Goal: Transaction & Acquisition: Book appointment/travel/reservation

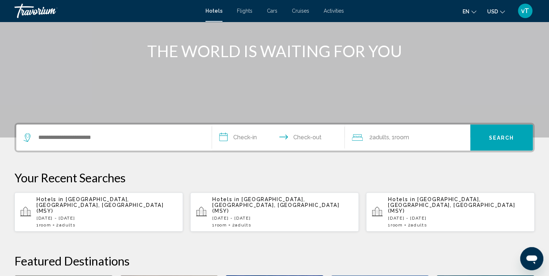
scroll to position [87, 0]
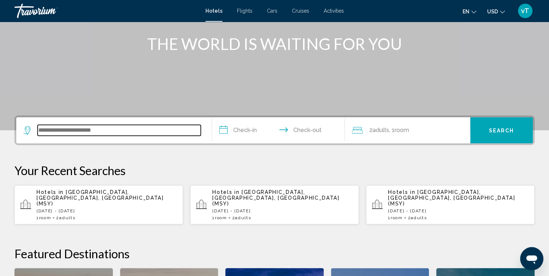
click at [106, 133] on input "Search widget" at bounding box center [119, 130] width 163 height 11
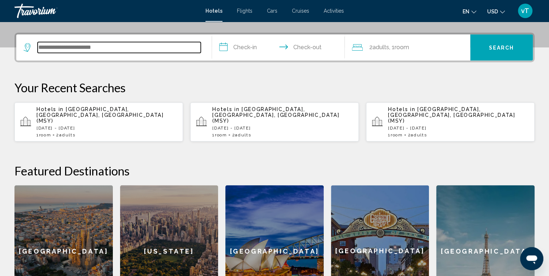
scroll to position [178, 0]
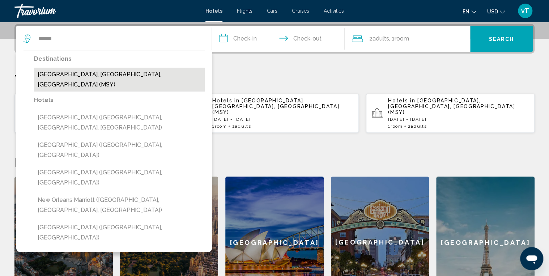
click at [100, 74] on button "[GEOGRAPHIC_DATA], [GEOGRAPHIC_DATA], [GEOGRAPHIC_DATA] (MSY)" at bounding box center [119, 80] width 171 height 24
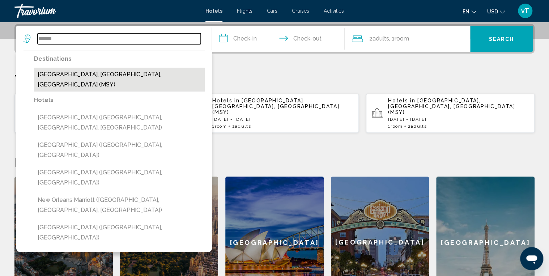
type input "**********"
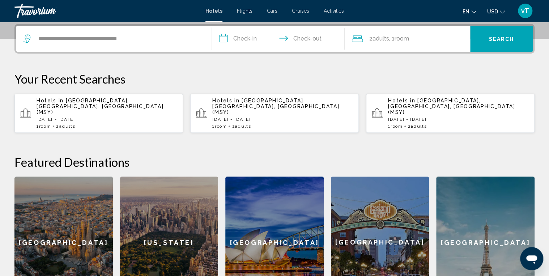
click at [240, 35] on input "**********" at bounding box center [280, 40] width 136 height 28
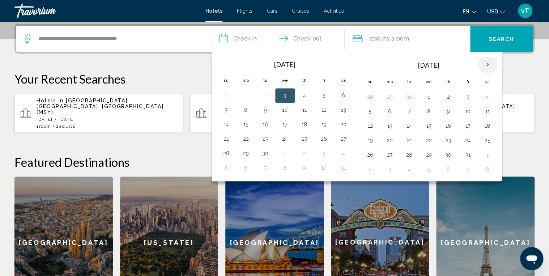
click at [486, 65] on th "Next month" at bounding box center [488, 65] width 20 height 16
click at [468, 127] on button "13" at bounding box center [468, 126] width 12 height 10
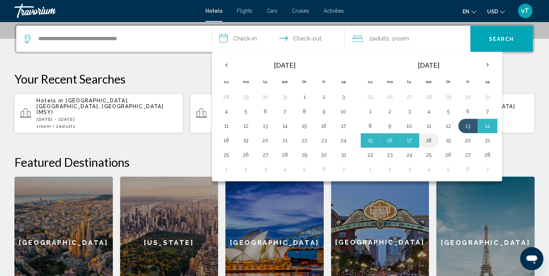
click at [428, 141] on button "18" at bounding box center [429, 140] width 12 height 10
type input "**********"
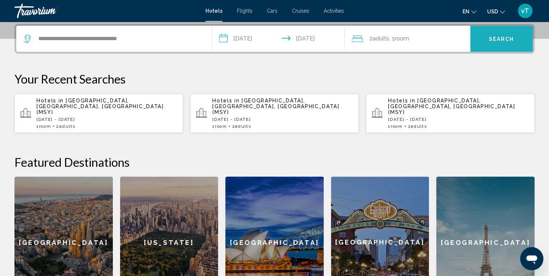
click at [499, 39] on span "Search" at bounding box center [501, 39] width 25 height 6
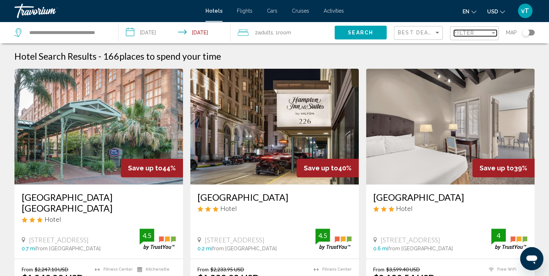
click at [494, 34] on div "Filter" at bounding box center [494, 33] width 4 height 2
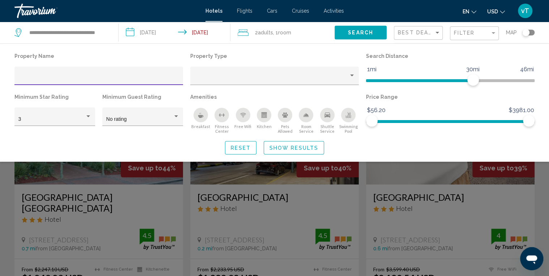
click at [66, 75] on div "Hotel Filters" at bounding box center [98, 78] width 161 height 15
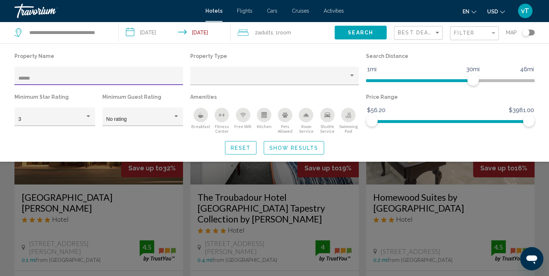
type input "******"
click at [297, 146] on span "Show Results" at bounding box center [294, 148] width 49 height 6
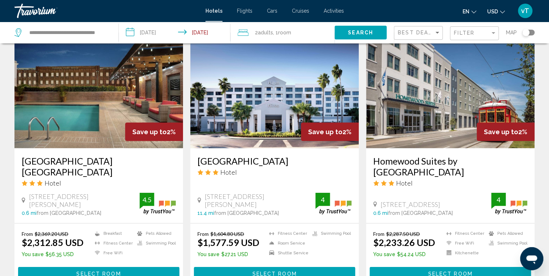
scroll to position [926, 0]
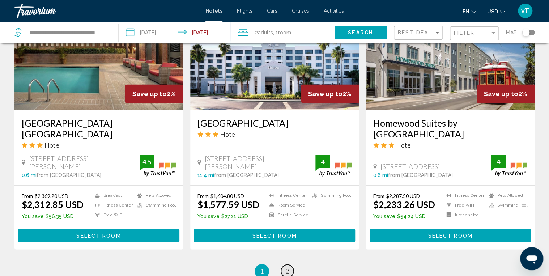
click at [289, 265] on link "page 2" at bounding box center [287, 271] width 13 height 13
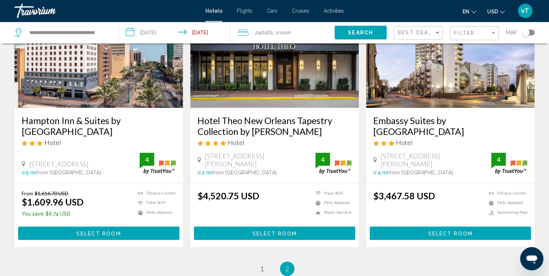
scroll to position [145, 0]
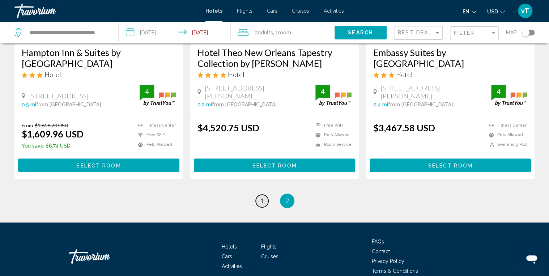
click at [262, 201] on span "1" at bounding box center [262, 201] width 4 height 8
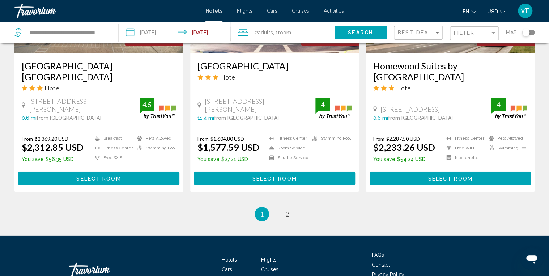
scroll to position [997, 0]
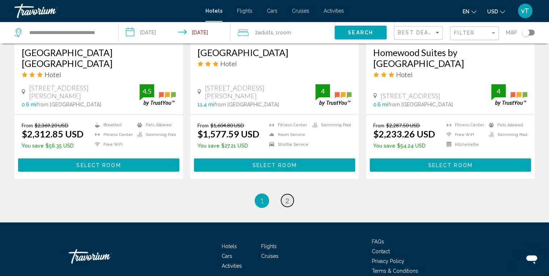
click at [288, 197] on span "2" at bounding box center [288, 201] width 4 height 8
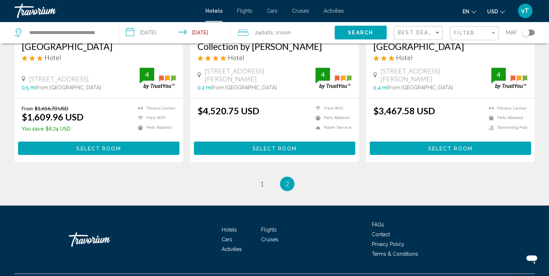
scroll to position [179, 0]
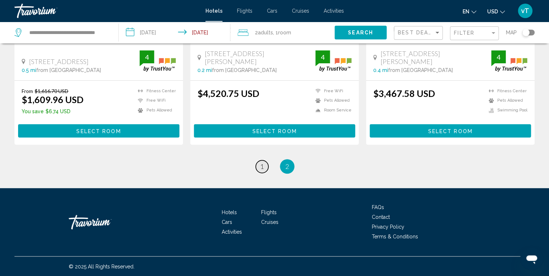
click at [261, 166] on span "1" at bounding box center [262, 166] width 4 height 8
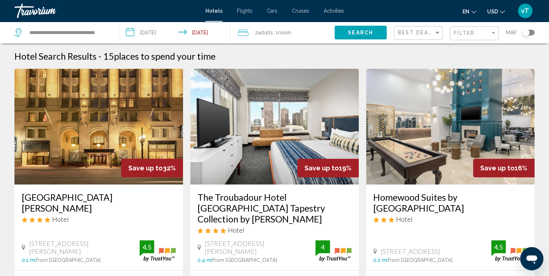
click at [108, 33] on div "**********" at bounding box center [62, 33] width 97 height 22
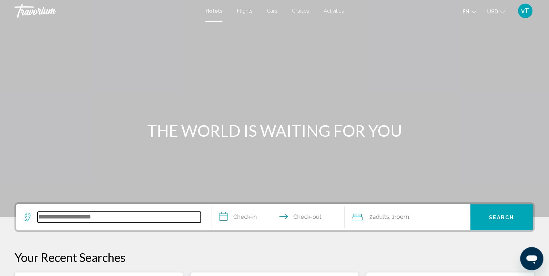
click at [86, 217] on input "Search widget" at bounding box center [119, 217] width 163 height 11
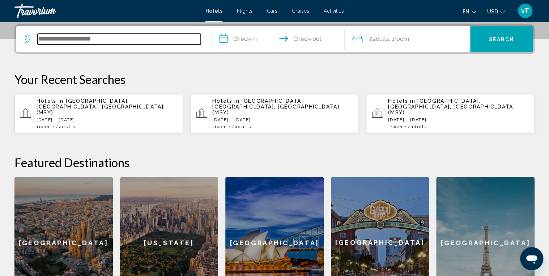
scroll to position [178, 0]
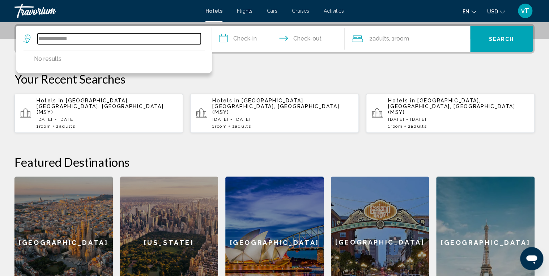
drag, startPoint x: 77, startPoint y: 39, endPoint x: 89, endPoint y: 40, distance: 12.0
click at [78, 39] on input "**********" at bounding box center [119, 38] width 163 height 11
type input "*"
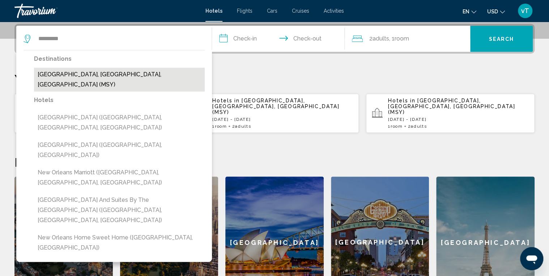
click at [88, 74] on button "[GEOGRAPHIC_DATA], [GEOGRAPHIC_DATA], [GEOGRAPHIC_DATA] (MSY)" at bounding box center [119, 80] width 171 height 24
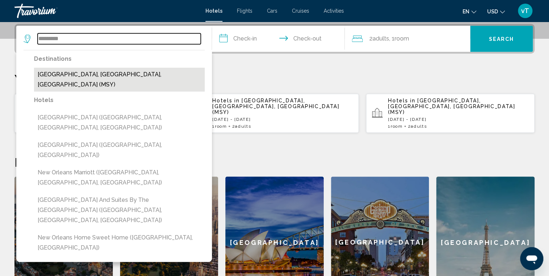
type input "**********"
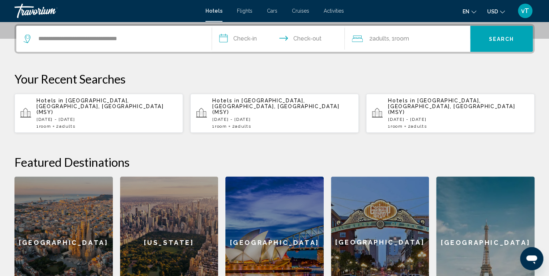
click at [249, 41] on input "**********" at bounding box center [280, 40] width 136 height 28
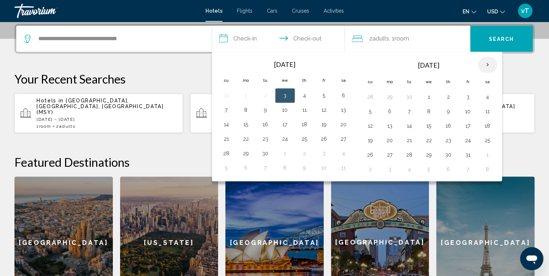
click at [482, 65] on th "Next month" at bounding box center [488, 65] width 20 height 16
click at [483, 65] on th "Next month" at bounding box center [488, 65] width 20 height 16
click at [462, 124] on button "13" at bounding box center [468, 126] width 12 height 10
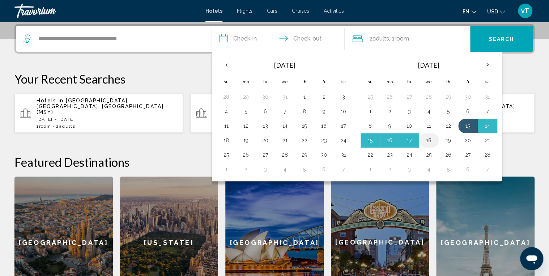
click at [428, 138] on button "18" at bounding box center [429, 140] width 12 height 10
type input "**********"
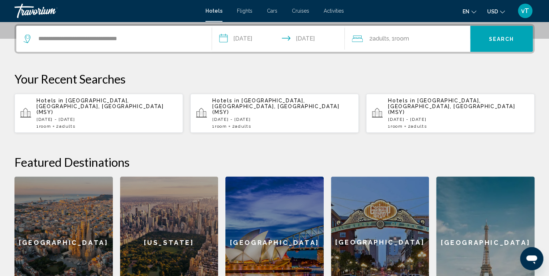
click at [502, 37] on span "Search" at bounding box center [501, 39] width 25 height 6
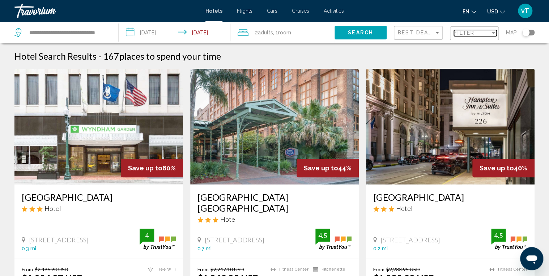
click at [494, 32] on div "Filter" at bounding box center [494, 33] width 4 height 2
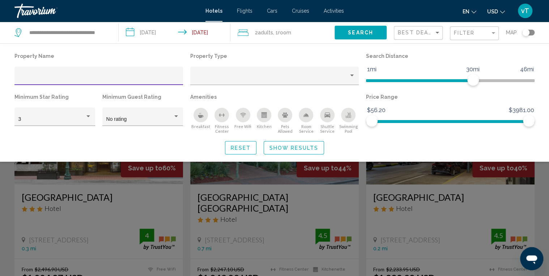
click at [99, 78] on input "Hotel Filters" at bounding box center [98, 79] width 161 height 6
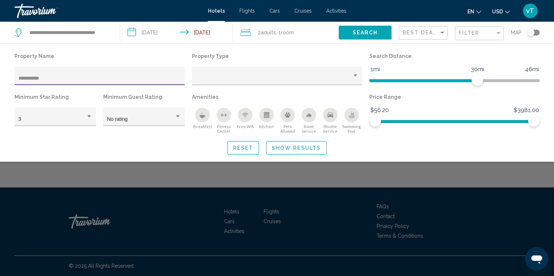
type input "**********"
click at [304, 149] on span "Show Results" at bounding box center [296, 148] width 49 height 6
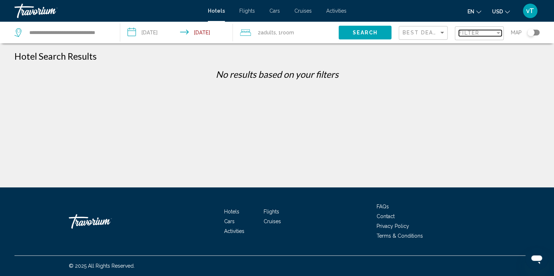
click at [497, 31] on div "Filter" at bounding box center [498, 33] width 7 height 6
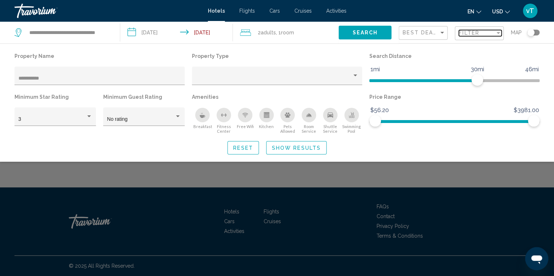
click at [497, 31] on div "Filter" at bounding box center [498, 33] width 7 height 6
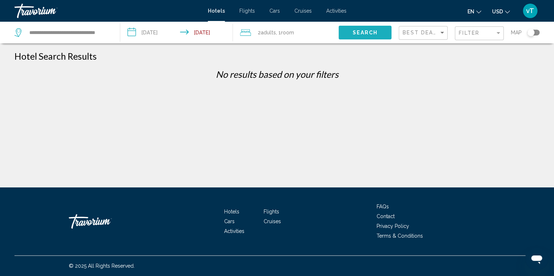
click at [366, 33] on span "Search" at bounding box center [364, 33] width 25 height 6
click at [496, 33] on div "Filter" at bounding box center [498, 33] width 4 height 2
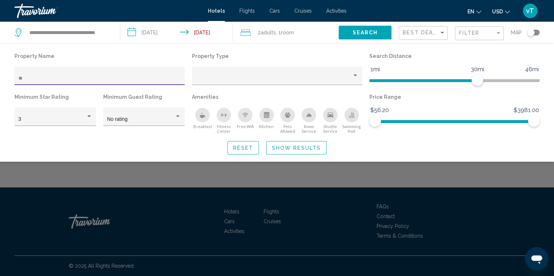
type input "*"
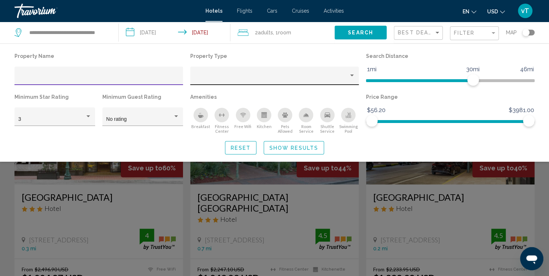
click at [316, 76] on div "Property type" at bounding box center [271, 79] width 155 height 6
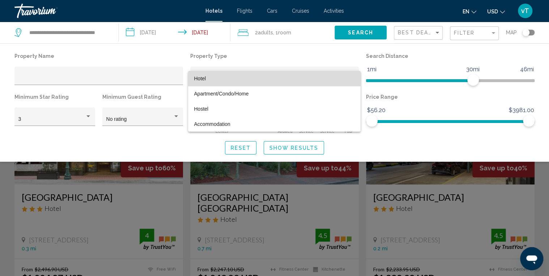
click at [211, 75] on span "Hotel" at bounding box center [274, 78] width 161 height 15
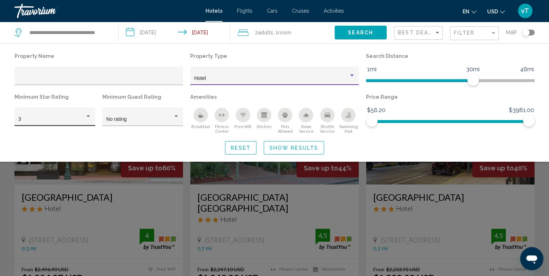
click at [86, 117] on div "Hotel Filters" at bounding box center [88, 116] width 4 height 2
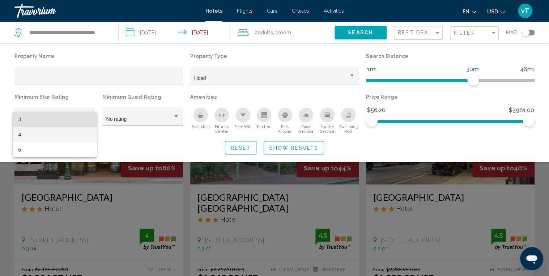
click at [20, 134] on span "4" at bounding box center [54, 134] width 73 height 15
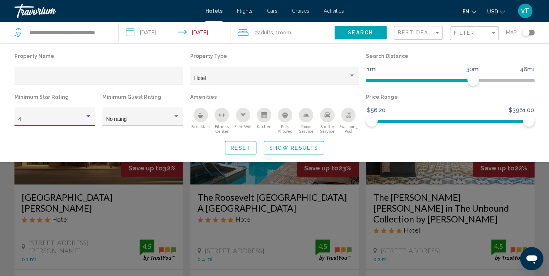
click at [288, 144] on button "Show Results" at bounding box center [294, 147] width 60 height 13
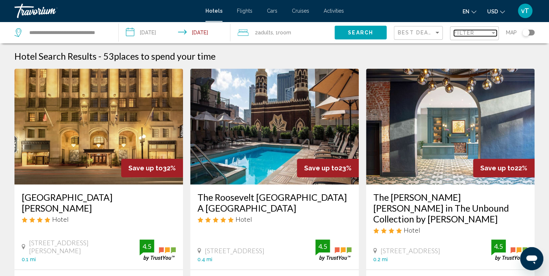
click at [492, 34] on div "Filter" at bounding box center [493, 33] width 7 height 6
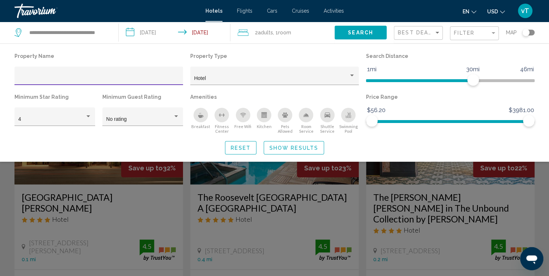
click at [38, 77] on input "Hotel Filters" at bounding box center [98, 79] width 161 height 6
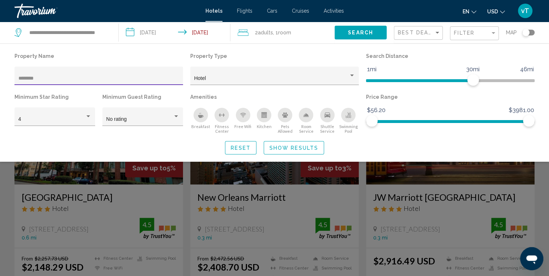
type input "********"
click at [292, 149] on span "Show Results" at bounding box center [294, 148] width 49 height 6
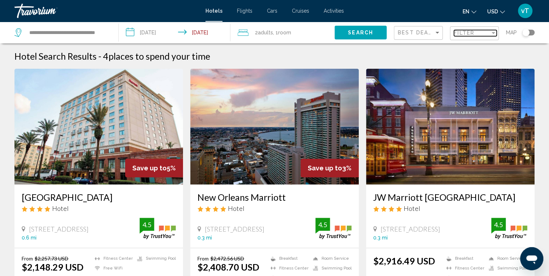
click at [492, 31] on div "Filter" at bounding box center [493, 33] width 7 height 6
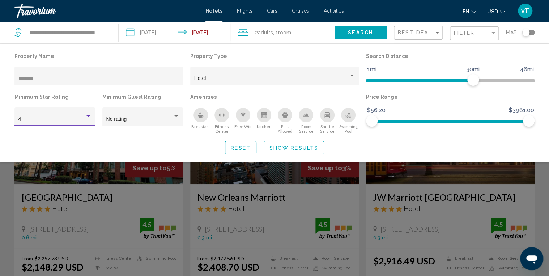
click at [86, 116] on div "Hotel Filters" at bounding box center [88, 116] width 4 height 2
click at [56, 105] on span "3" at bounding box center [54, 104] width 73 height 15
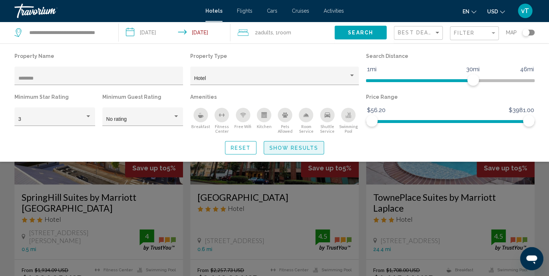
click at [300, 148] on span "Show Results" at bounding box center [294, 148] width 49 height 6
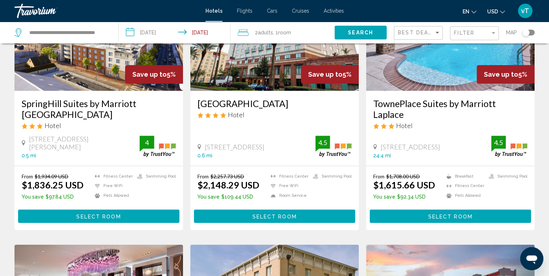
scroll to position [116, 0]
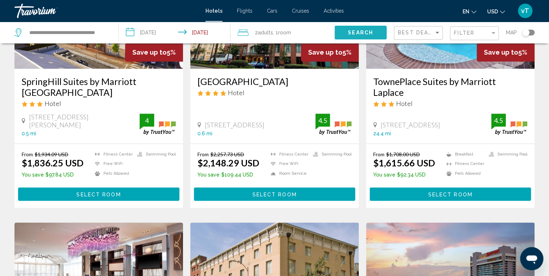
click at [351, 31] on span "Search" at bounding box center [360, 33] width 25 height 6
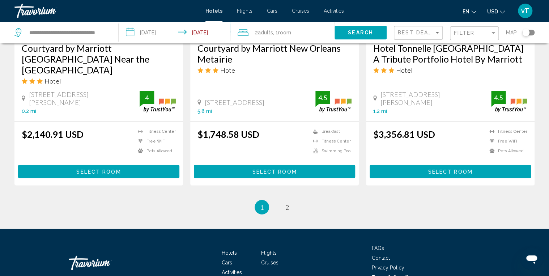
scroll to position [984, 0]
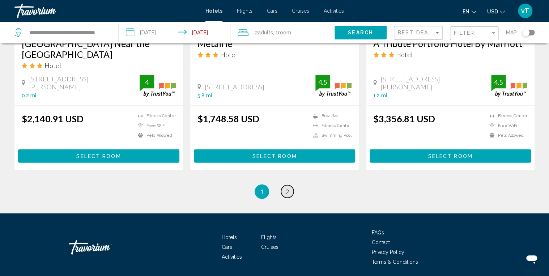
click at [290, 185] on link "page 2" at bounding box center [287, 191] width 13 height 13
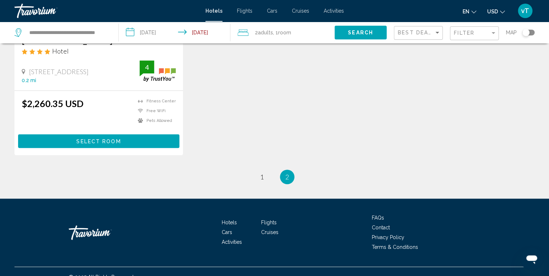
scroll to position [174, 0]
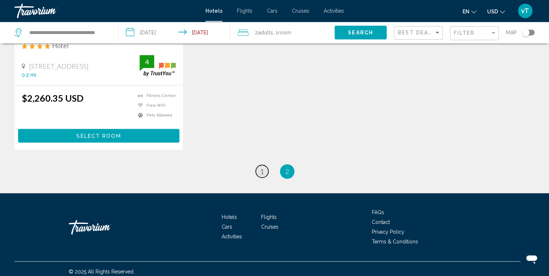
click at [259, 168] on link "page 1" at bounding box center [262, 171] width 13 height 13
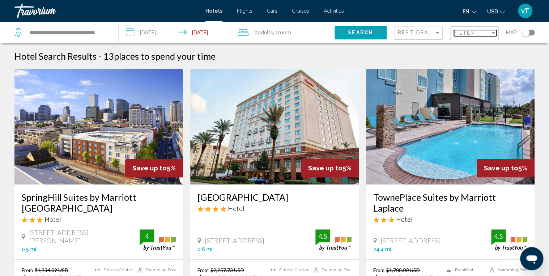
click at [492, 33] on div "Filter" at bounding box center [494, 33] width 4 height 2
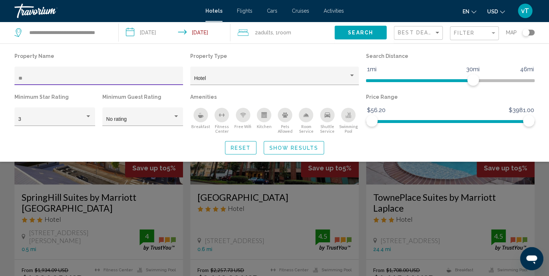
type input "*"
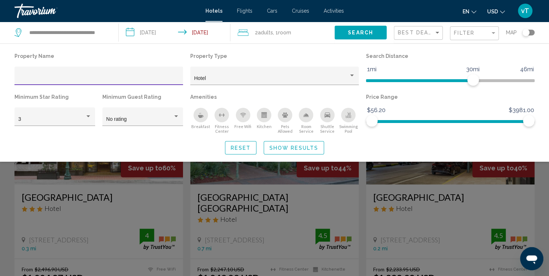
click at [288, 147] on span "Show Results" at bounding box center [294, 148] width 49 height 6
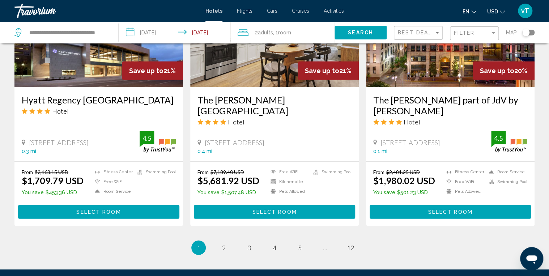
scroll to position [926, 0]
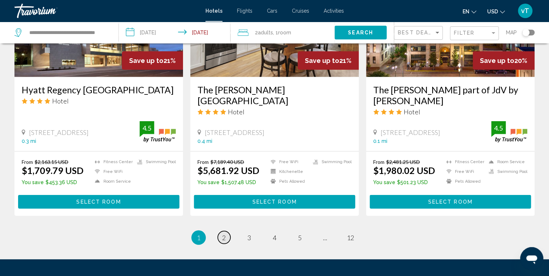
click at [224, 234] on span "2" at bounding box center [224, 238] width 4 height 8
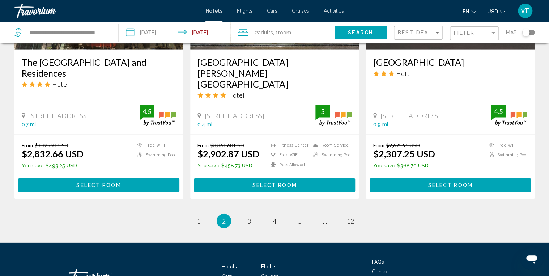
scroll to position [955, 0]
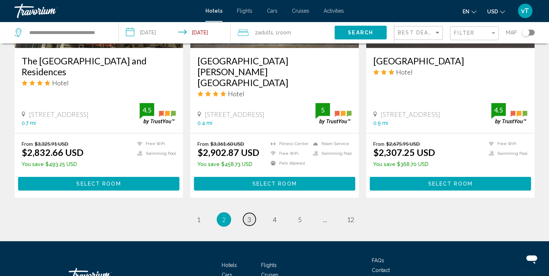
click at [252, 213] on link "page 3" at bounding box center [249, 219] width 13 height 13
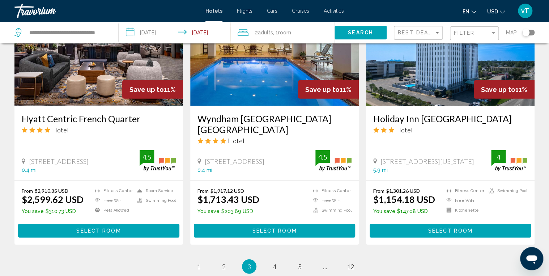
scroll to position [926, 0]
